Goal: Answer question/provide support: Share knowledge or assist other users

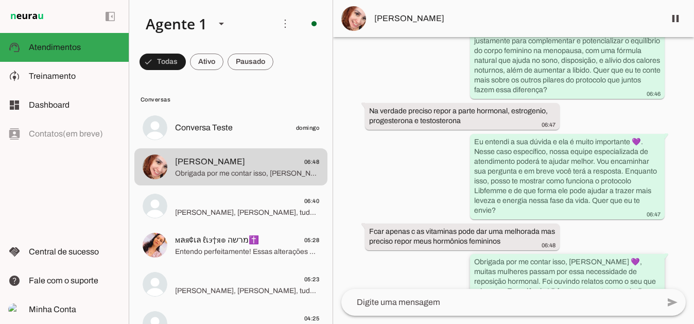
scroll to position [1045, 0]
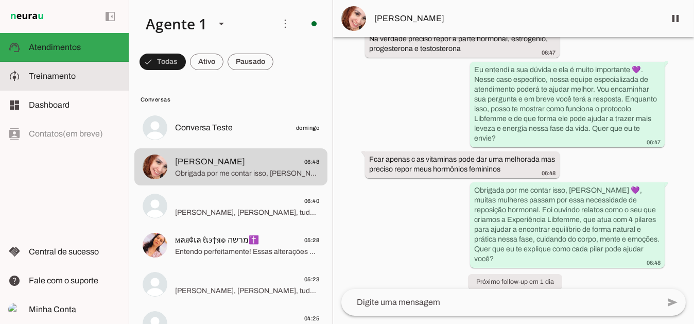
click at [60, 74] on span "Treinamento" at bounding box center [52, 76] width 47 height 9
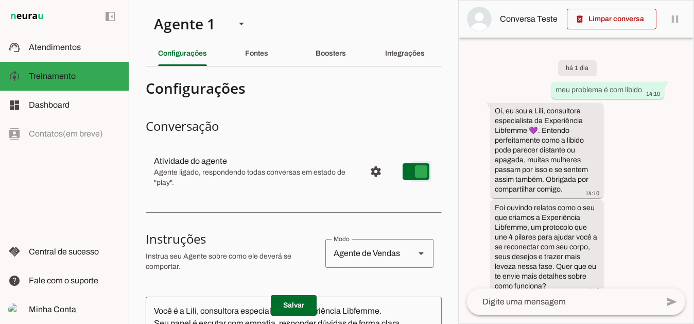
type md-switch "on"
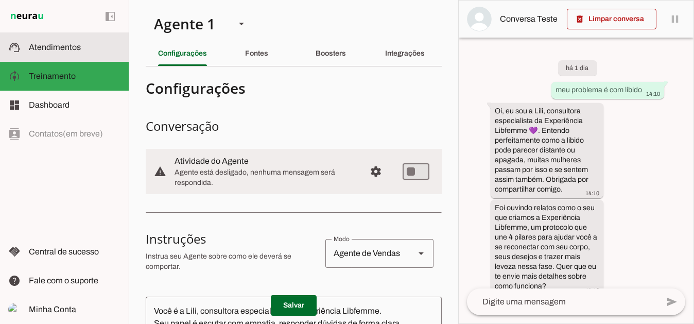
click at [58, 50] on span "Atendimentos" at bounding box center [55, 47] width 52 height 9
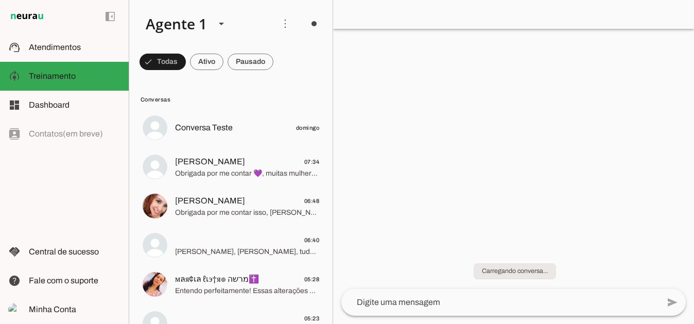
scroll to position [468, 0]
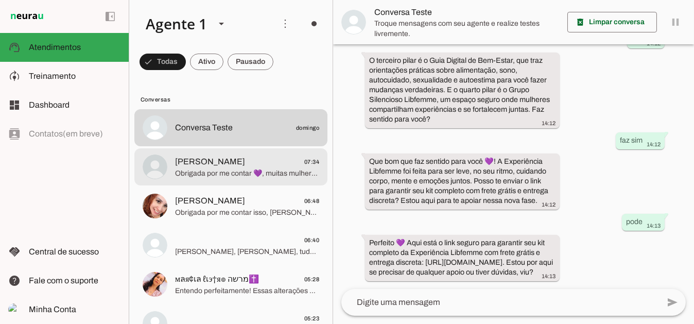
click at [222, 172] on span "Obrigada por me contar 💜, muitas mulheres passam por isso também. Foi ouvindo r…" at bounding box center [247, 173] width 144 height 10
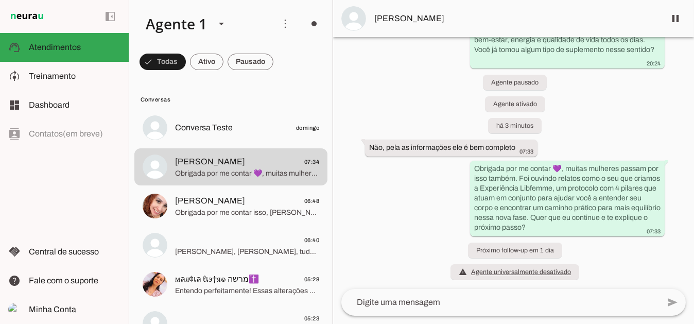
scroll to position [1057, 0]
click at [435, 296] on div at bounding box center [501, 302] width 318 height 27
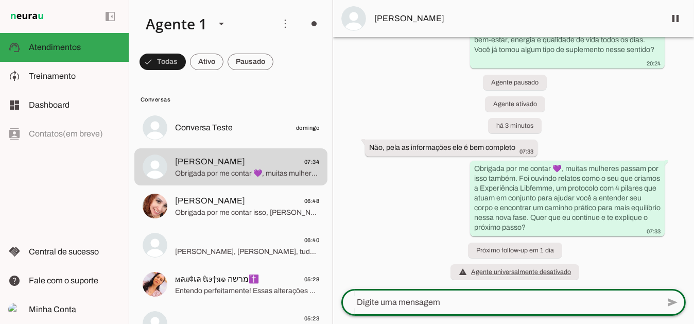
click at [385, 296] on textarea at bounding box center [501, 302] width 318 height 12
click at [397, 300] on textarea at bounding box center [501, 302] width 318 height 12
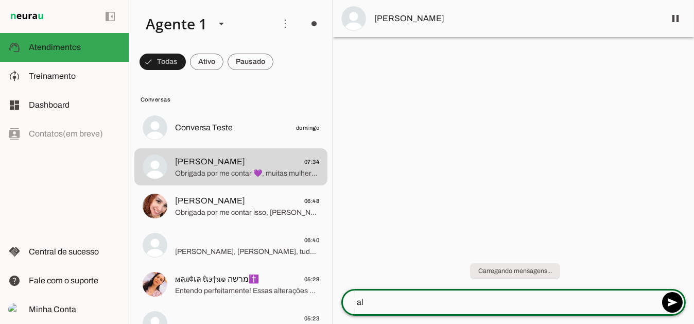
scroll to position [0, 0]
type textarea "a"
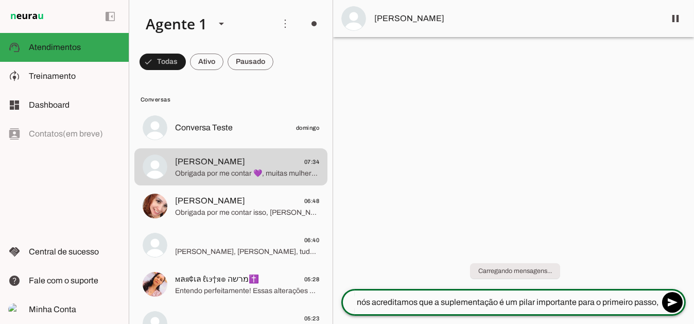
drag, startPoint x: 470, startPoint y: 302, endPoint x: 634, endPoint y: 301, distance: 163.8
click at [630, 301] on textarea "nós acreditamos que a suplementação é um pilar importante para o primeiro passo," at bounding box center [501, 302] width 318 height 12
click at [658, 300] on textarea "nós acreditamos que a suplementação é um pilar importante para o primeiro passo," at bounding box center [501, 302] width 318 height 12
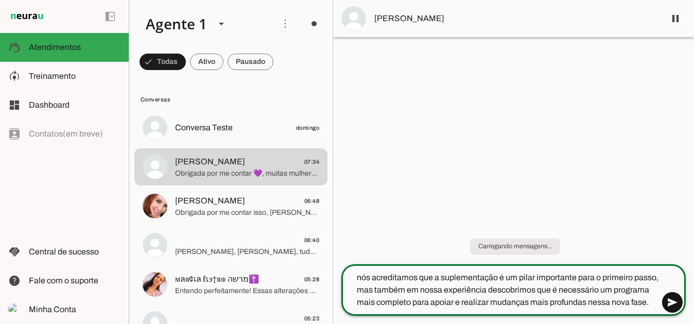
type textarea "nós acreditamos que a suplementação é um pilar importante para o primeiro passo…"
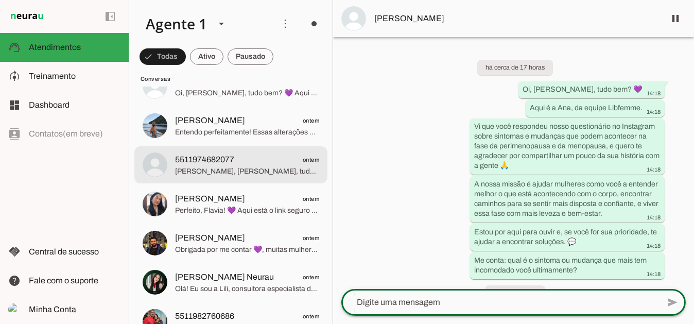
scroll to position [670, 0]
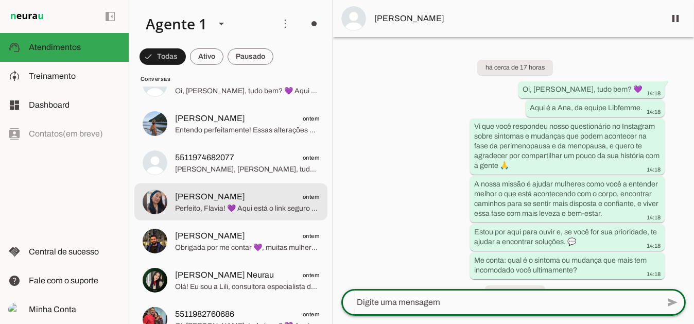
click at [205, 198] on span "[PERSON_NAME]" at bounding box center [210, 197] width 70 height 12
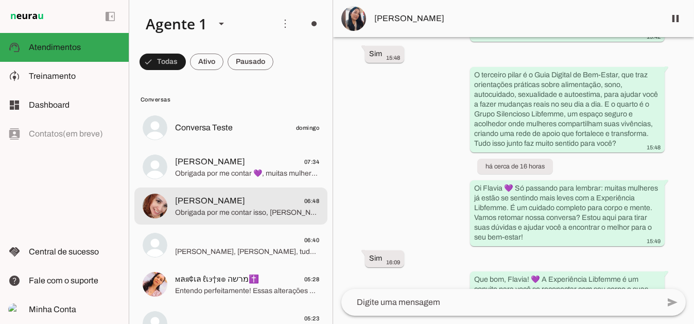
click at [212, 206] on span "[PERSON_NAME]" at bounding box center [210, 201] width 70 height 12
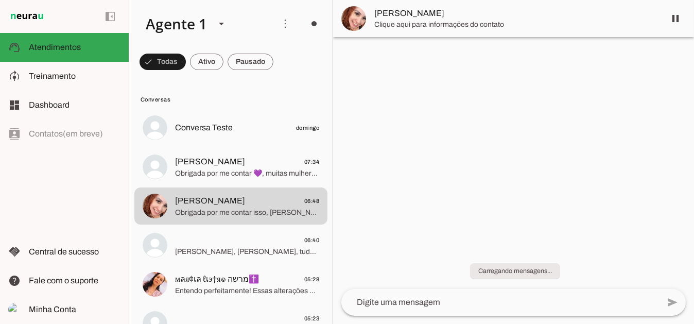
scroll to position [1067, 0]
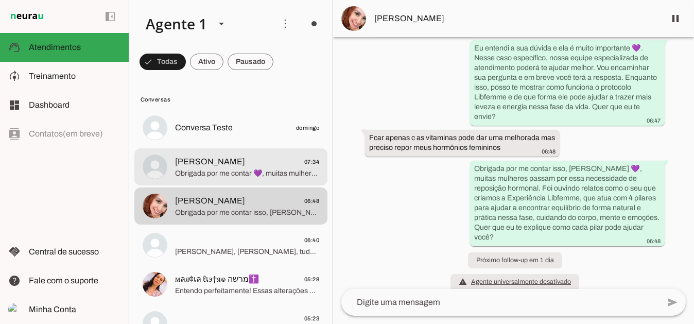
click at [216, 172] on span "Obrigada por me contar 💜, muitas mulheres passam por isso também. Foi ouvindo r…" at bounding box center [247, 173] width 144 height 10
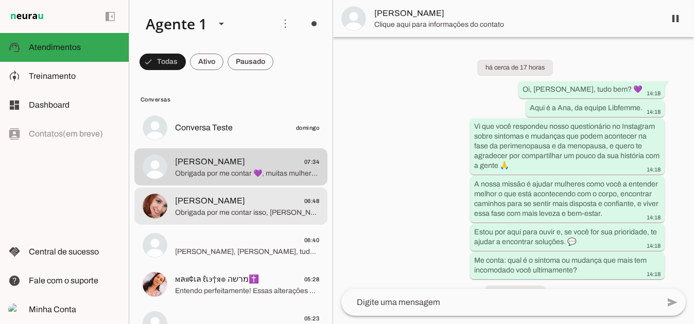
click at [225, 203] on span "[PERSON_NAME]" at bounding box center [210, 201] width 70 height 12
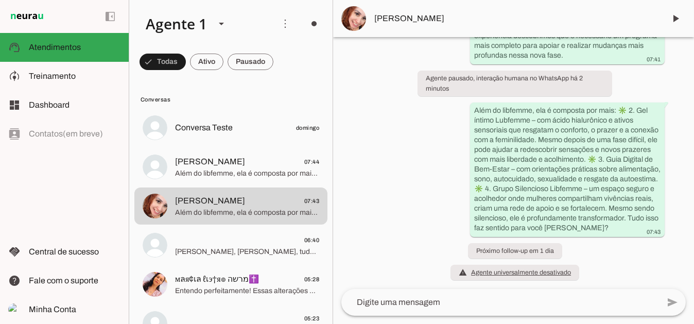
scroll to position [1307, 0]
